Goal: Find specific page/section: Find specific page/section

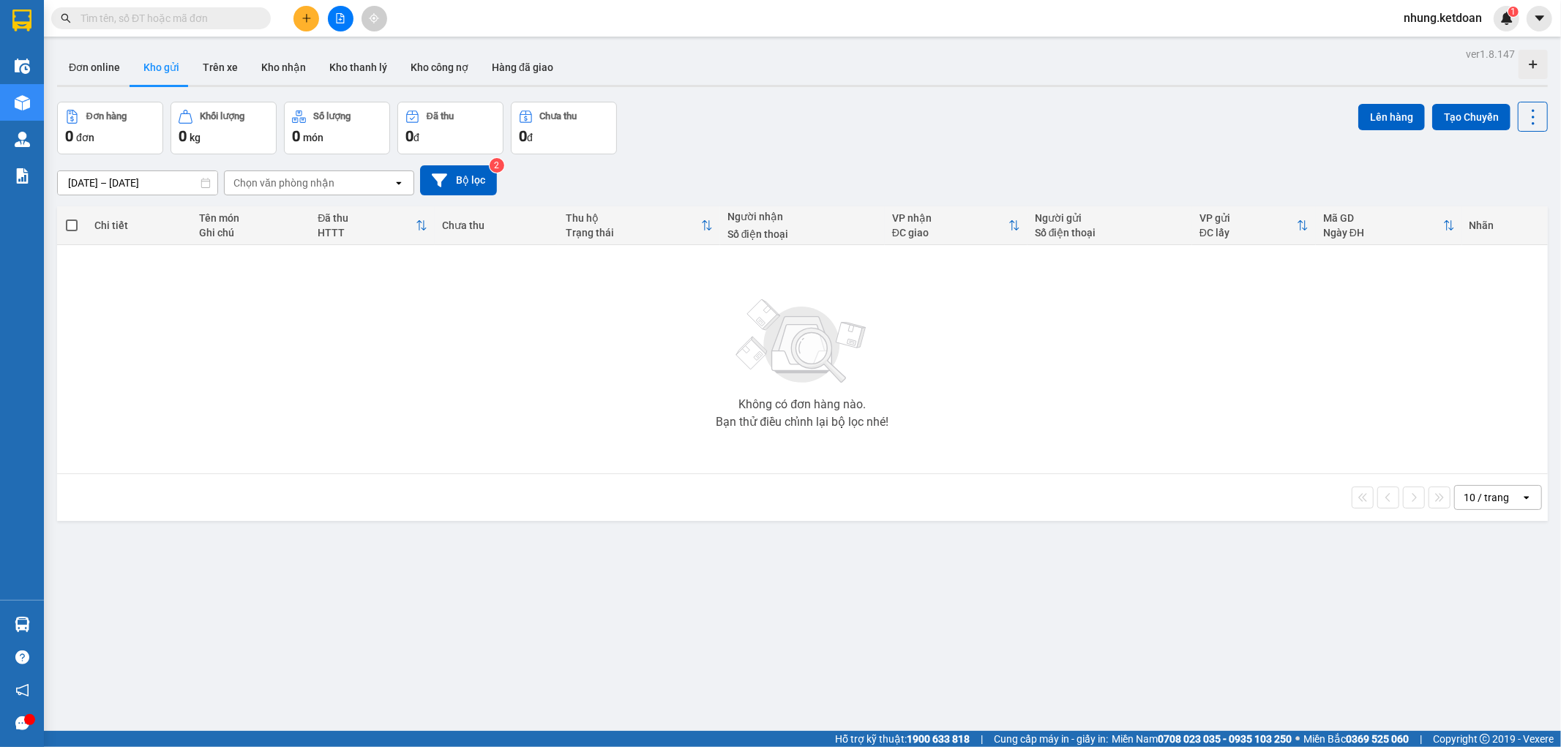
click at [932, 137] on div "Đơn hàng 0 đơn Khối lượng 0 kg Số lượng 0 món Đã thu 0 đ Chưa thu 0 đ Lên hàng …" at bounding box center [802, 128] width 1491 height 53
drag, startPoint x: 1025, startPoint y: 82, endPoint x: 976, endPoint y: 136, distance: 73.6
click at [994, 121] on div "ver 1.8.147 Đơn online Kho gửi Trên xe Kho nhận Kho thanh lý Kho công nợ Hàng đ…" at bounding box center [802, 417] width 1503 height 747
click at [894, 165] on div "[DATE] – [DATE] Press the down arrow key to interact with the calendar and sele…" at bounding box center [802, 180] width 1491 height 30
click at [957, 143] on div "Đơn hàng 0 đơn Khối lượng 0 kg Số lượng 0 món Đã thu 0 đ Chưa thu 0 đ Lên hàng …" at bounding box center [802, 128] width 1491 height 53
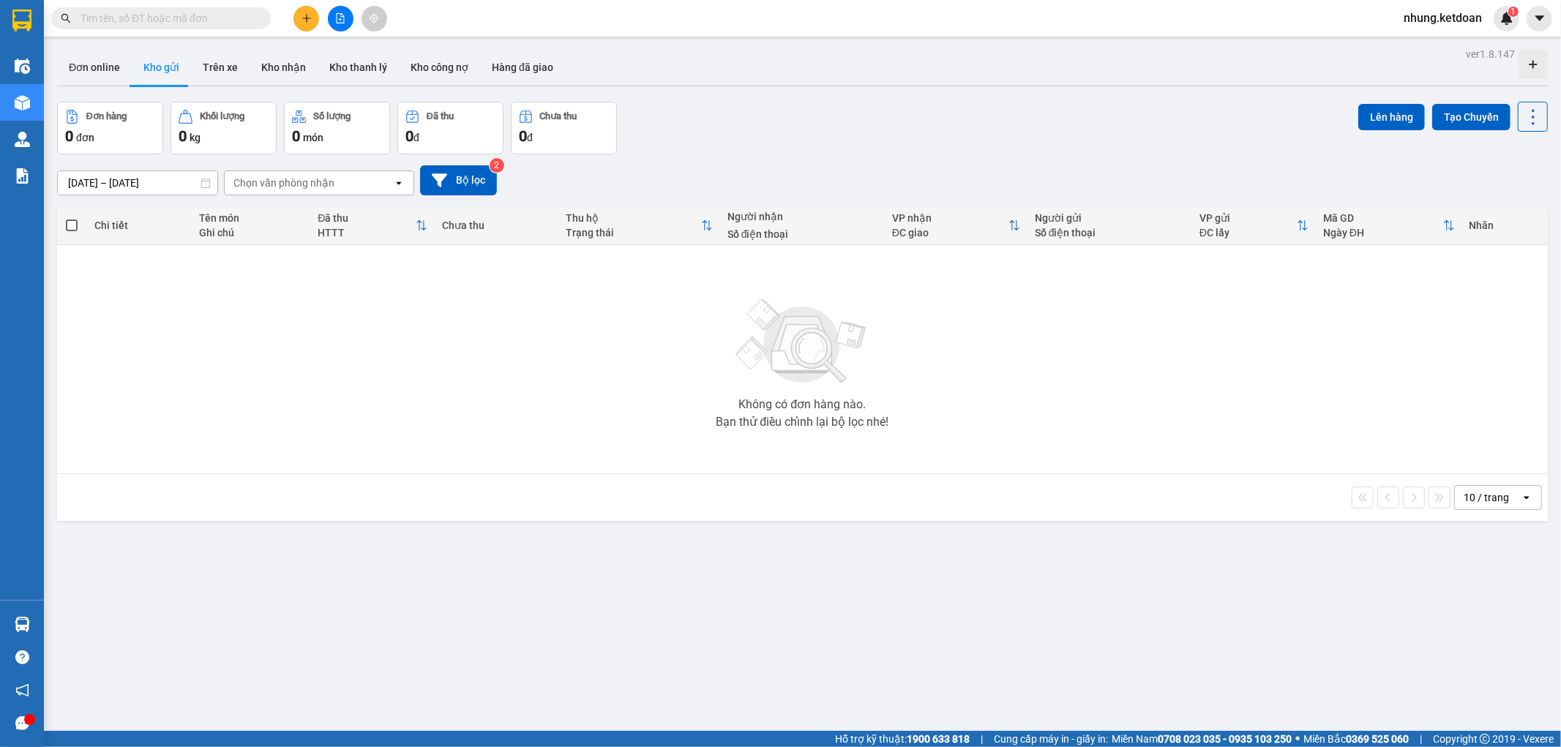
click at [950, 141] on div "Đơn hàng 0 đơn Khối lượng 0 kg Số lượng 0 món Đã thu 0 đ Chưa thu 0 đ Lên hàng …" at bounding box center [802, 128] width 1491 height 53
